Goal: Task Accomplishment & Management: Manage account settings

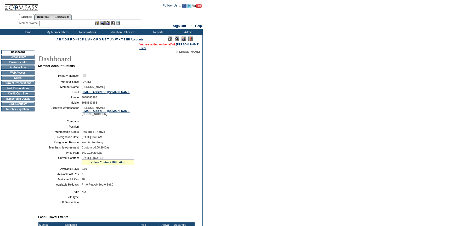
click at [28, 100] on td "Membership Details" at bounding box center [17, 99] width 33 height 4
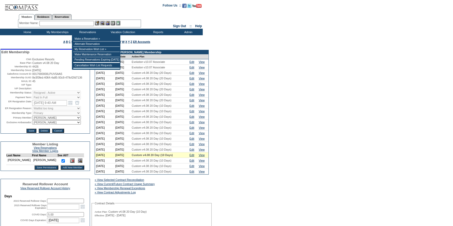
click at [87, 20] on div "Member Name: Destination or Residence: ReservationId:" at bounding box center [79, 24] width 123 height 8
click at [87, 22] on input "text" at bounding box center [66, 23] width 54 height 5
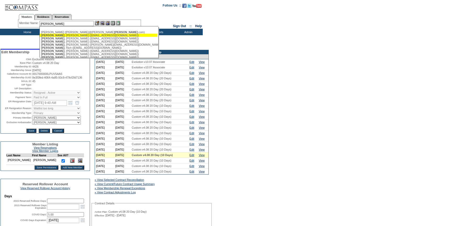
click at [85, 36] on div "Robbins , Dana (danarobbins1212@gmail.com)" at bounding box center [98, 35] width 115 height 3
type input "Robbins, Dana (danarobbins1212@gmail.com)"
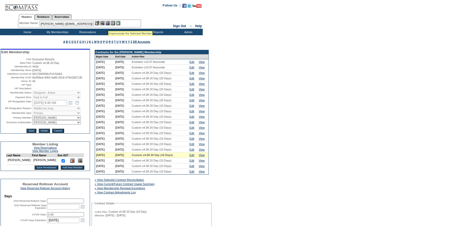
click at [109, 24] on img at bounding box center [107, 23] width 4 height 4
click at [103, 23] on img at bounding box center [102, 23] width 4 height 4
